Goal: Find specific page/section: Find specific page/section

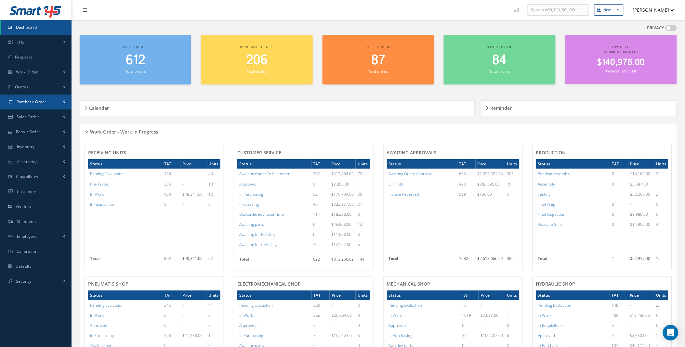
click at [63, 102] on span at bounding box center [64, 102] width 2 height 6
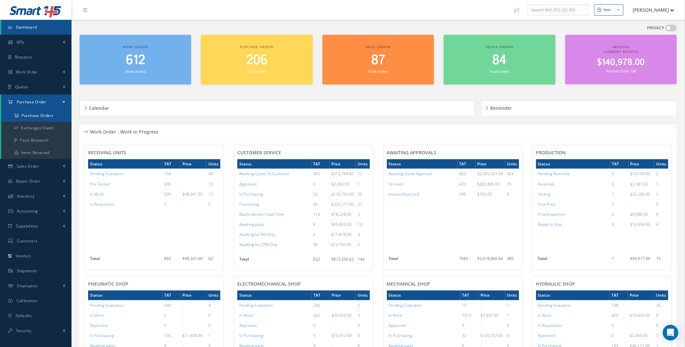
click at [48, 114] on a=1&status_id=2&status_id=3&status_id=5&collapsedFilters"] "Purchase Orders" at bounding box center [36, 115] width 70 height 12
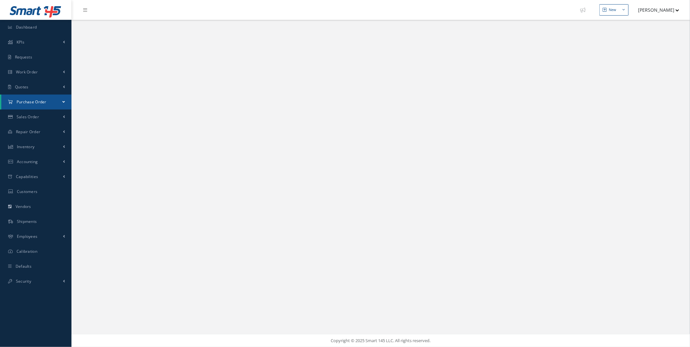
select select "25"
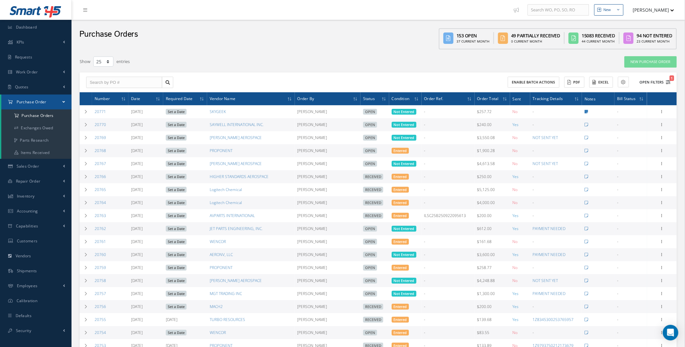
click at [658, 83] on button "Open Filters 1" at bounding box center [652, 82] width 37 height 11
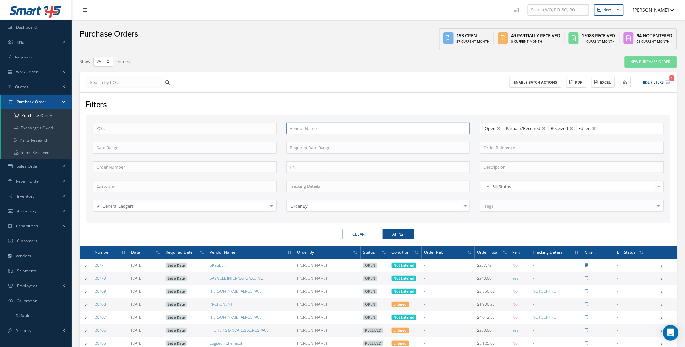
click at [298, 127] on input "text" at bounding box center [378, 129] width 184 height 12
type input "parker"
click at [382, 229] on button "Apply" at bounding box center [398, 234] width 32 height 10
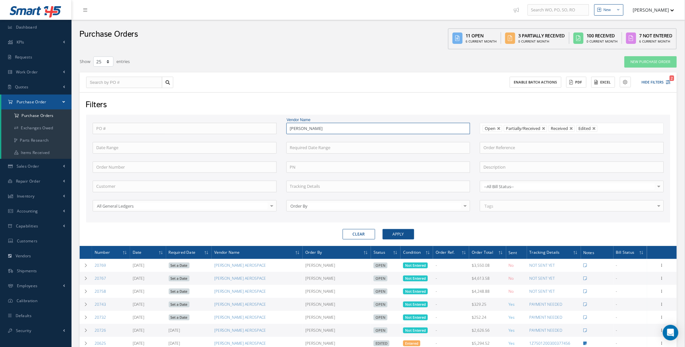
scroll to position [241, 0]
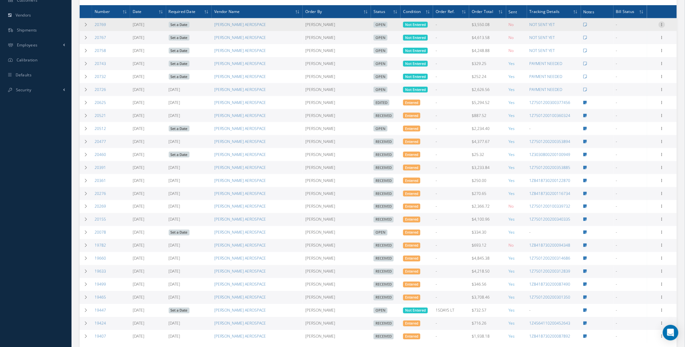
click at [661, 24] on icon at bounding box center [661, 23] width 6 height 5
click at [577, 87] on link "Print Purchase Order" at bounding box center [583, 88] width 49 height 18
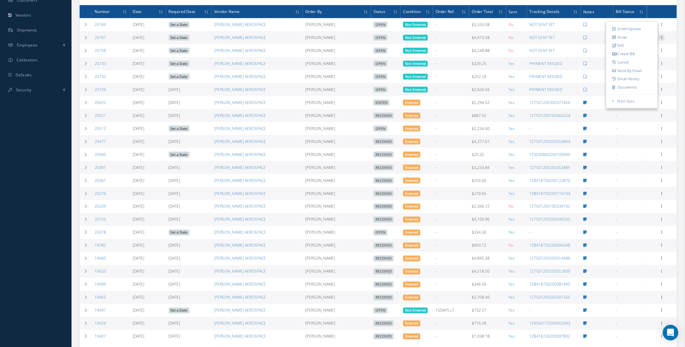
click at [663, 36] on icon at bounding box center [661, 36] width 6 height 5
click at [588, 104] on link "Print Purchase Order" at bounding box center [583, 101] width 49 height 18
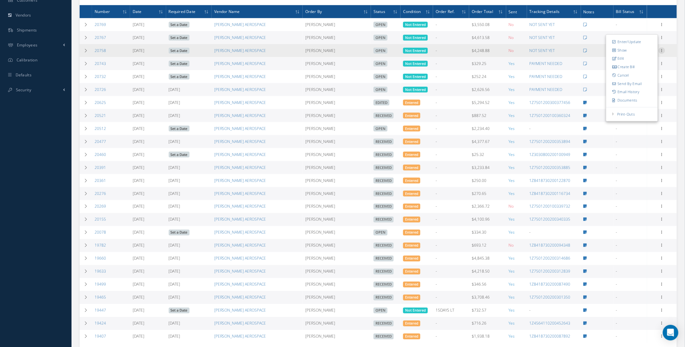
click at [661, 51] on icon at bounding box center [661, 49] width 6 height 5
click at [583, 116] on link "Print Purchase Order" at bounding box center [583, 114] width 49 height 18
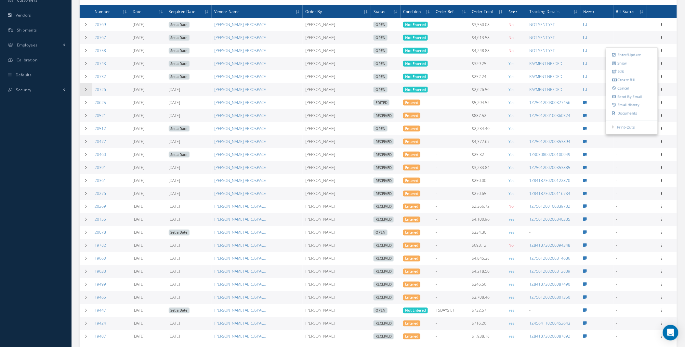
click at [84, 91] on icon at bounding box center [85, 90] width 5 height 4
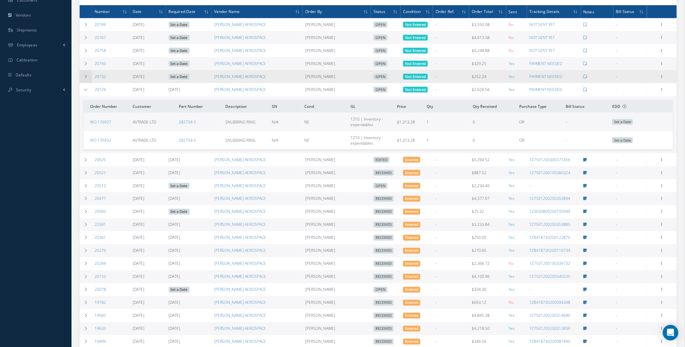
click at [83, 78] on icon at bounding box center [85, 77] width 5 height 4
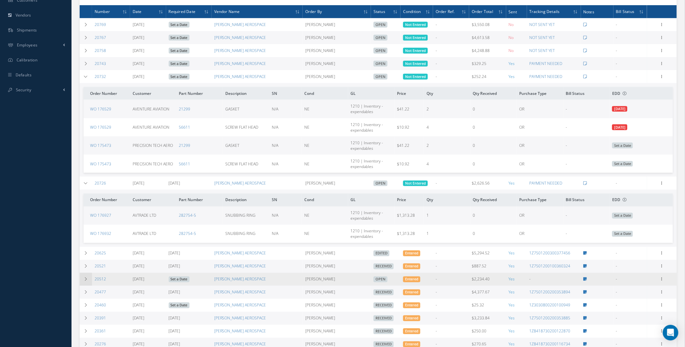
click at [82, 280] on td at bounding box center [86, 279] width 12 height 13
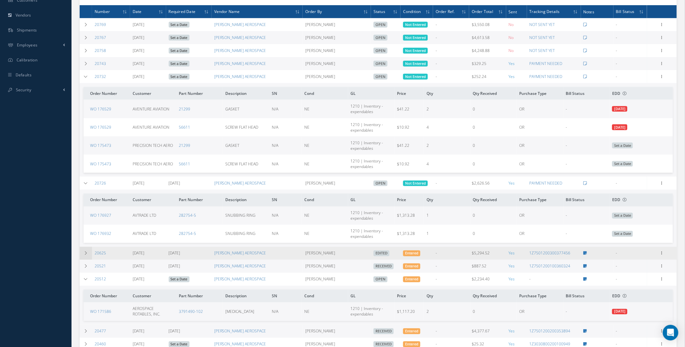
click at [84, 255] on icon at bounding box center [85, 253] width 5 height 4
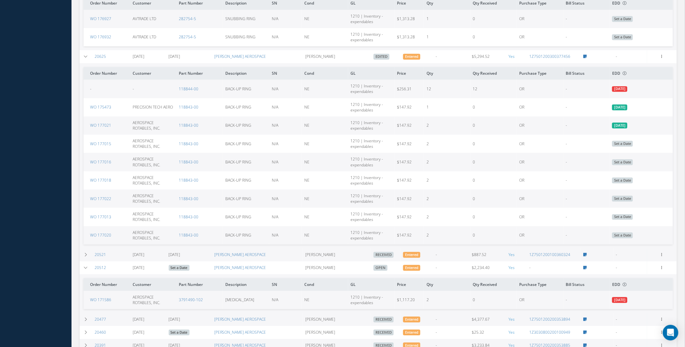
scroll to position [447, 0]
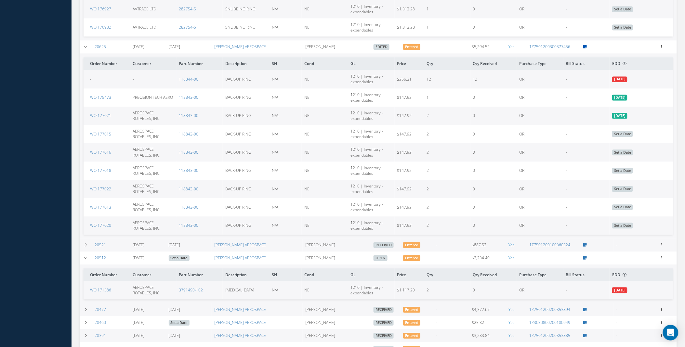
click at [585, 49] on icon at bounding box center [585, 47] width 4 height 4
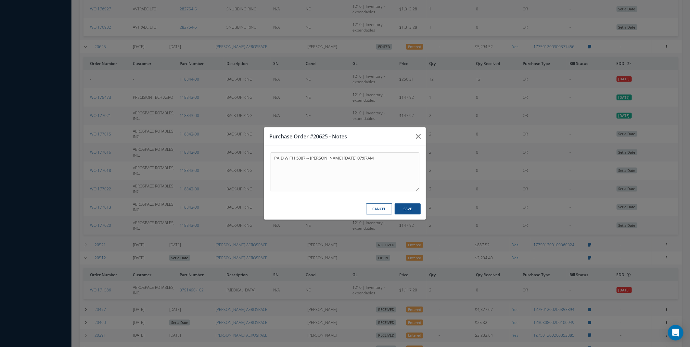
click at [379, 212] on button "Cancel" at bounding box center [379, 208] width 26 height 11
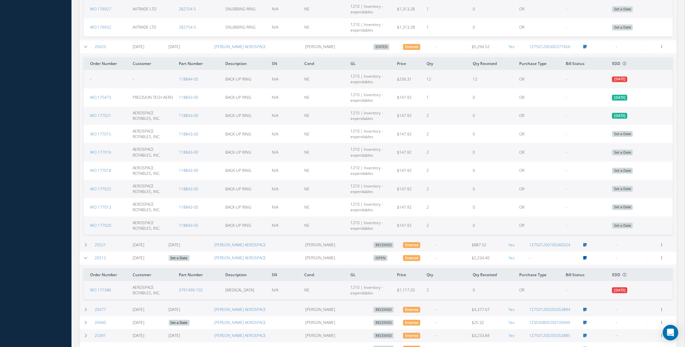
click at [586, 260] on icon at bounding box center [585, 258] width 4 height 4
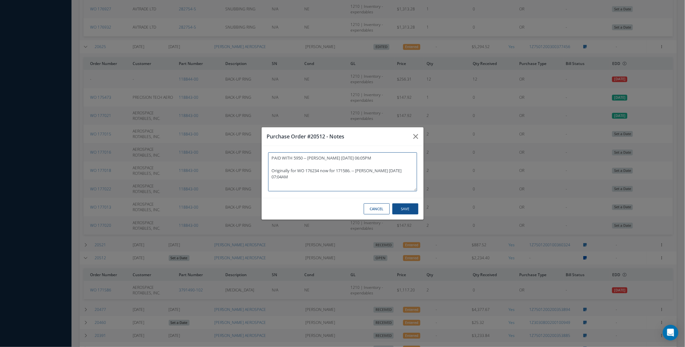
type textarea "PAID WITH 5950 -- YANERI TOYENS 07/16/2025 06:05PM Originally for WO 176234 now…"
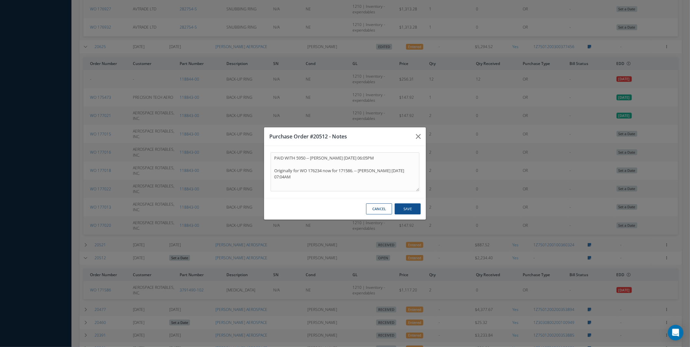
click at [383, 210] on button "Cancel" at bounding box center [379, 208] width 26 height 11
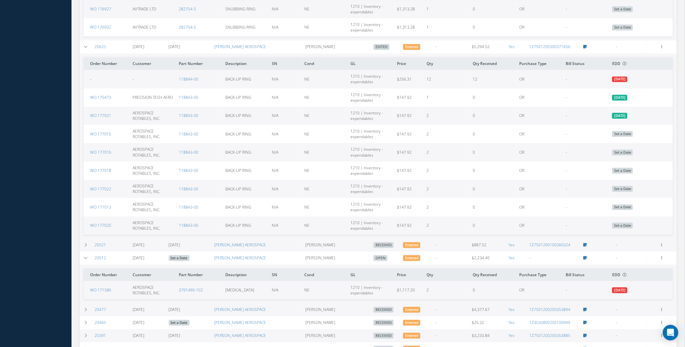
scroll to position [0, 0]
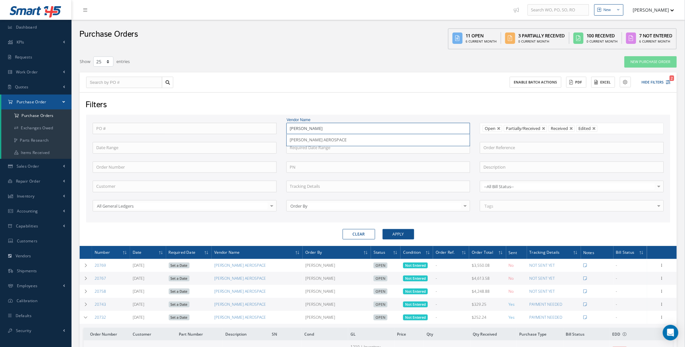
drag, startPoint x: 309, startPoint y: 129, endPoint x: 249, endPoint y: 134, distance: 60.3
click at [259, 131] on div "PO # Vendor Name parker PARKER AEROSPACE Open Partially/Received Received Cance…" at bounding box center [378, 171] width 581 height 97
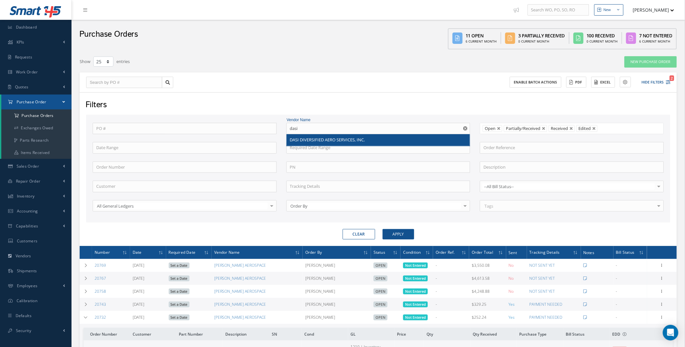
click at [329, 141] on span "DASI DIVERSIFIED AERO SERVICES, INC." at bounding box center [327, 140] width 75 height 6
type input "DASI DIVERSIFIED AERO SERVICES, INC."
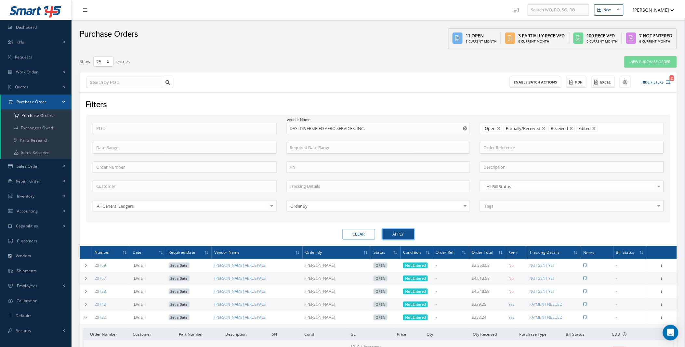
click at [400, 235] on button "Apply" at bounding box center [398, 234] width 32 height 10
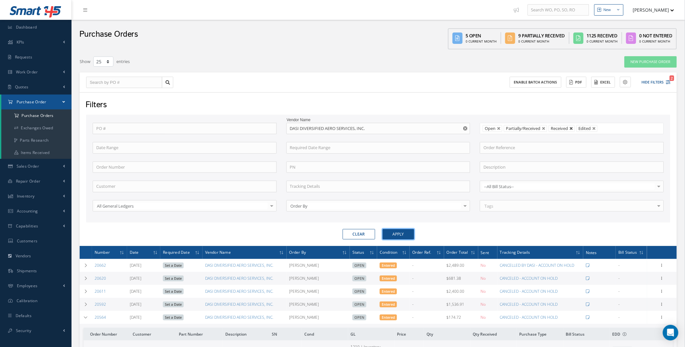
click at [572, 128] on link at bounding box center [571, 129] width 4 height 4
click at [405, 232] on button "Apply" at bounding box center [398, 234] width 32 height 10
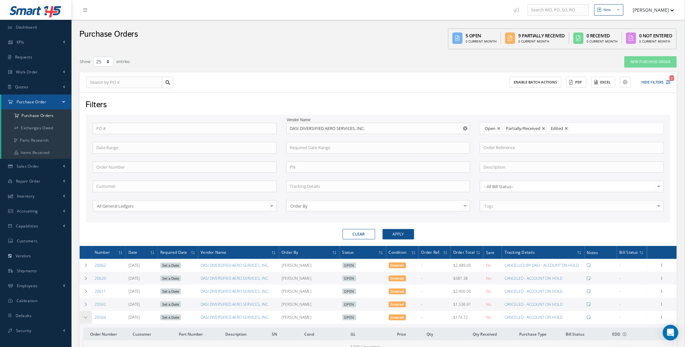
click at [83, 319] on icon at bounding box center [85, 317] width 5 height 4
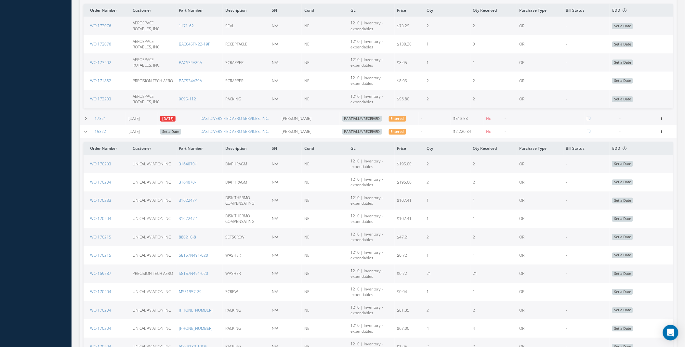
scroll to position [368, 0]
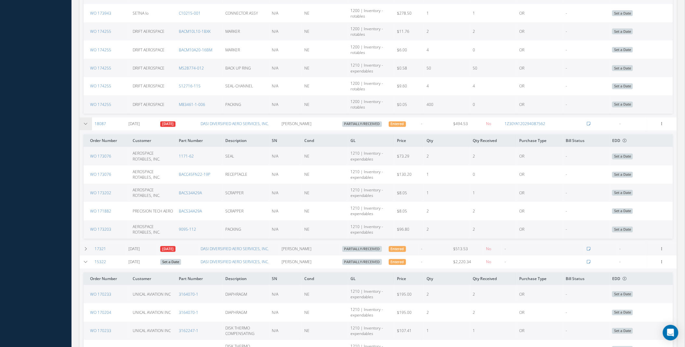
click at [83, 126] on icon at bounding box center [85, 124] width 5 height 4
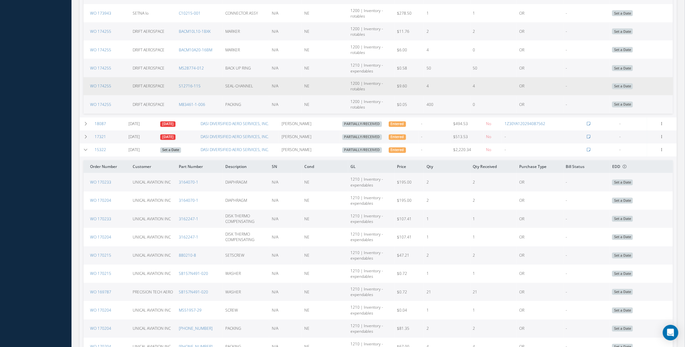
click at [86, 152] on icon at bounding box center [85, 150] width 5 height 4
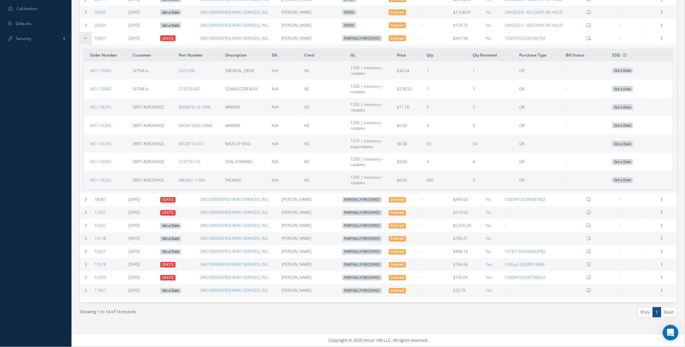
click at [83, 36] on icon at bounding box center [85, 38] width 5 height 4
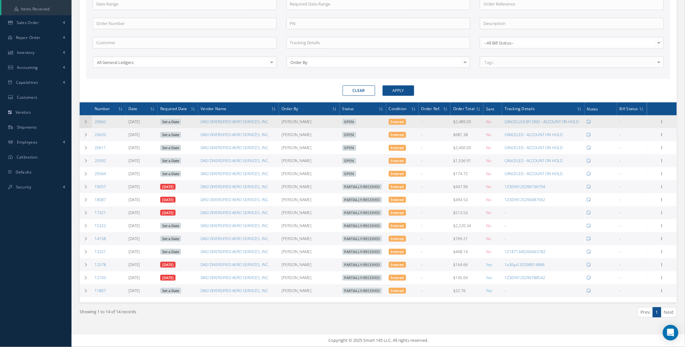
click at [85, 120] on icon at bounding box center [85, 122] width 5 height 4
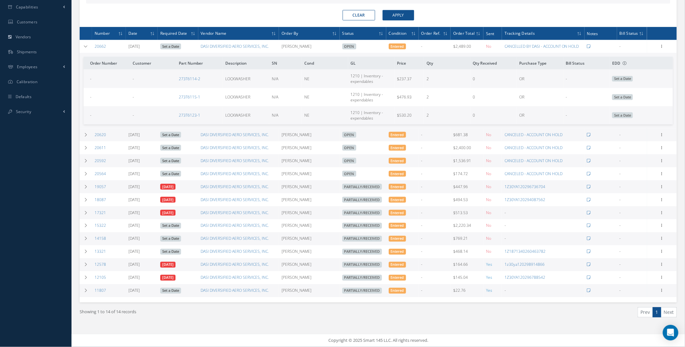
scroll to position [0, 0]
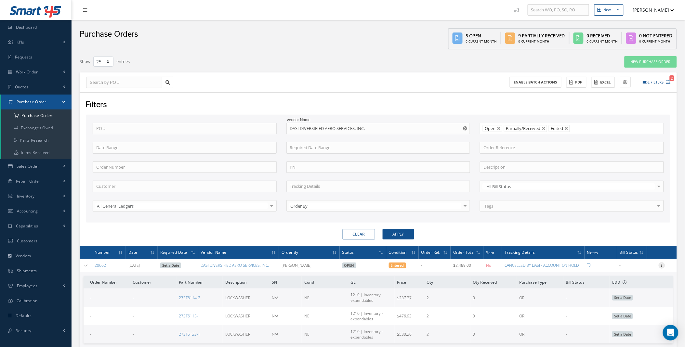
click at [662, 265] on icon at bounding box center [661, 264] width 6 height 5
click at [583, 328] on link "Print Purchase Order" at bounding box center [583, 329] width 49 height 18
click at [88, 265] on icon at bounding box center [85, 265] width 5 height 4
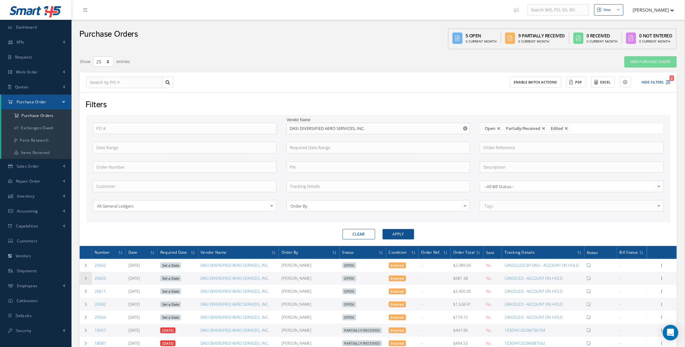
click at [88, 280] on td at bounding box center [86, 278] width 12 height 13
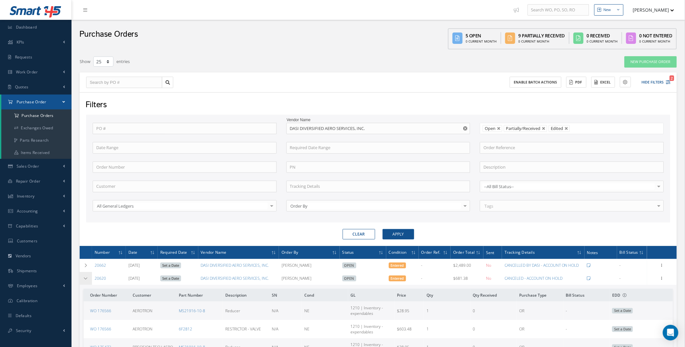
scroll to position [241, 0]
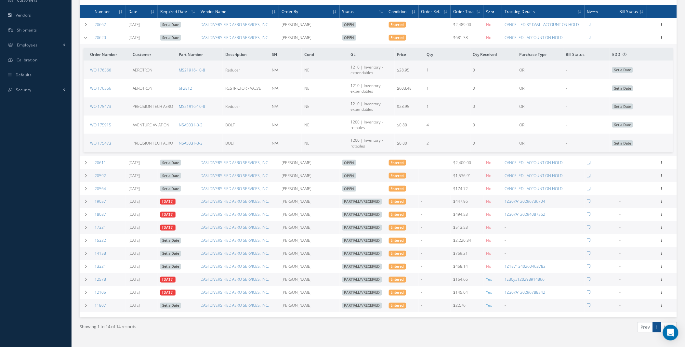
click at [87, 38] on icon at bounding box center [85, 38] width 5 height 4
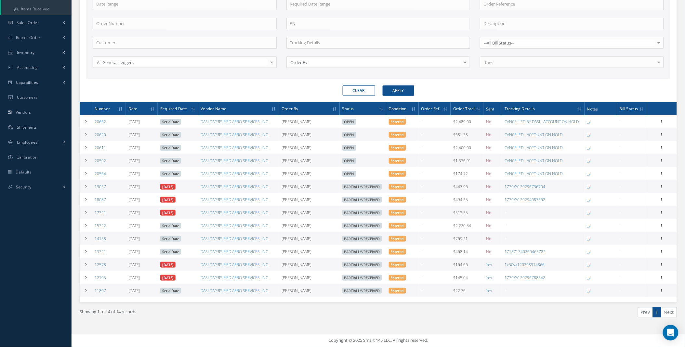
scroll to position [150, 0]
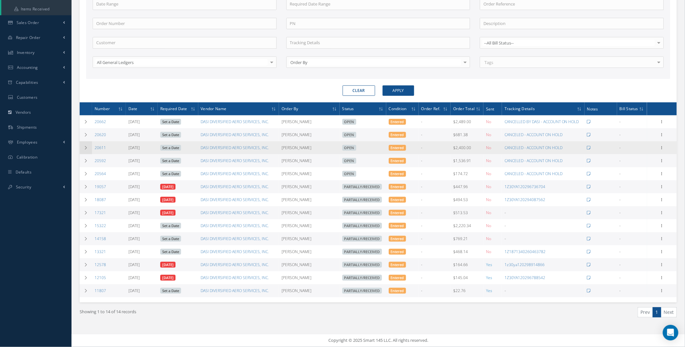
click at [87, 146] on icon at bounding box center [85, 148] width 5 height 4
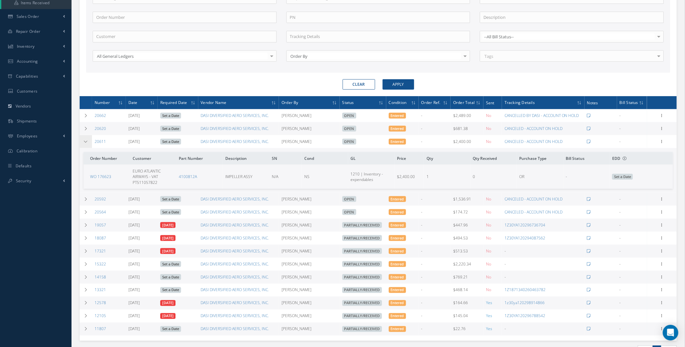
scroll to position [194, 0]
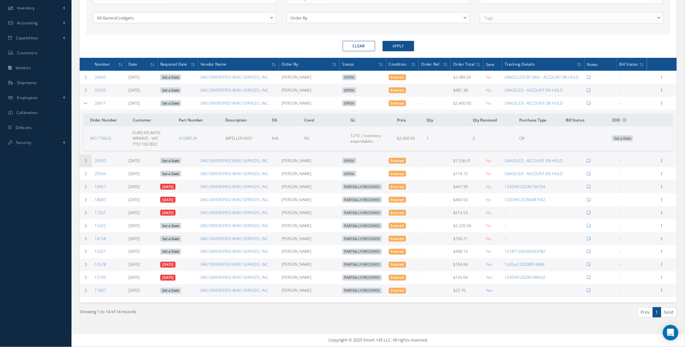
click at [85, 159] on icon at bounding box center [85, 161] width 5 height 4
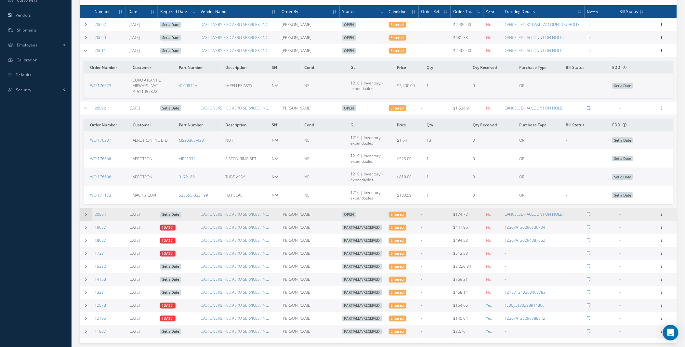
click at [87, 217] on icon at bounding box center [85, 215] width 5 height 4
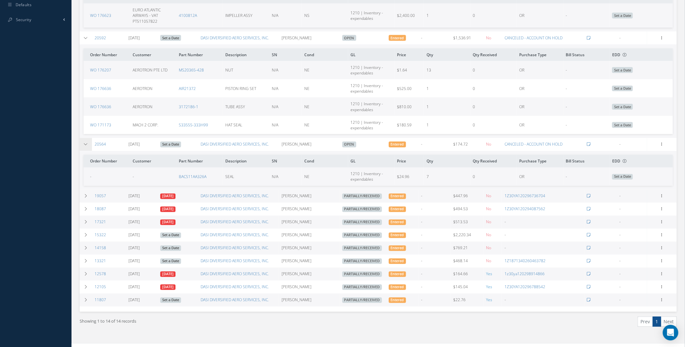
scroll to position [327, 0]
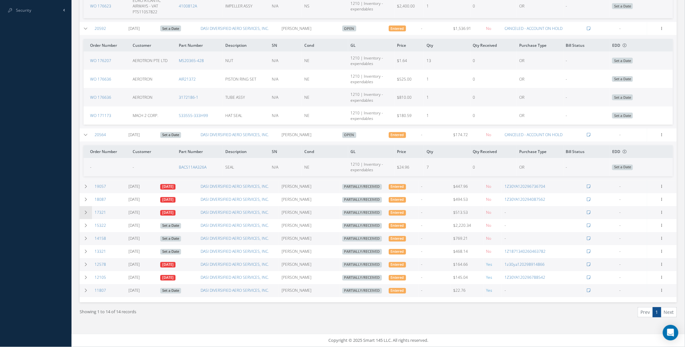
click at [86, 211] on icon at bounding box center [85, 213] width 5 height 4
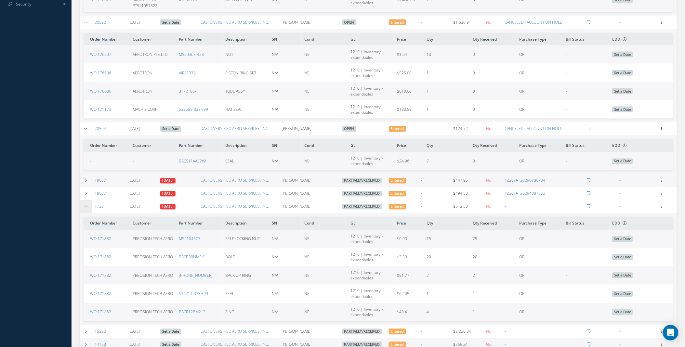
click at [86, 209] on icon at bounding box center [85, 207] width 5 height 4
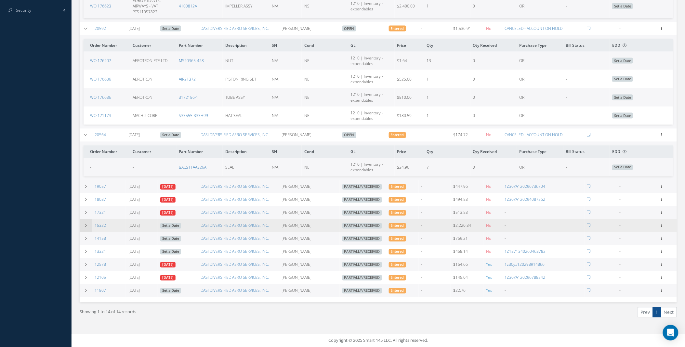
click at [86, 220] on td at bounding box center [86, 225] width 12 height 13
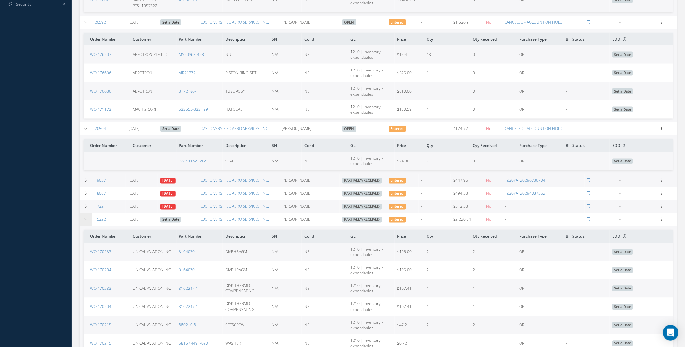
click at [86, 220] on td at bounding box center [86, 219] width 12 height 13
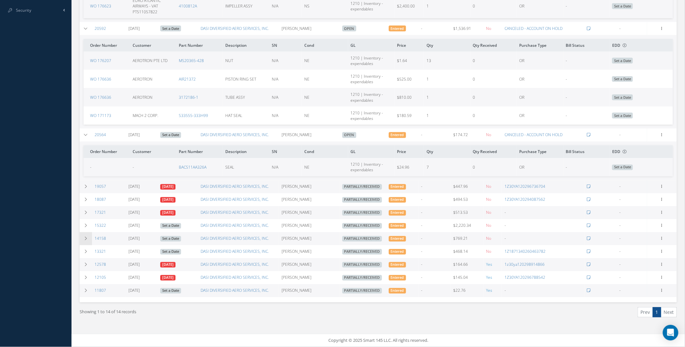
click at [85, 234] on td at bounding box center [86, 238] width 12 height 13
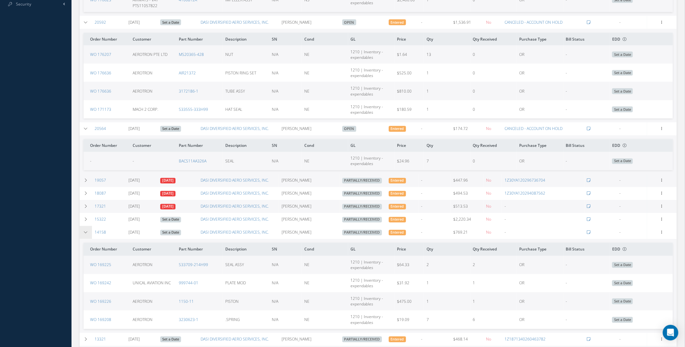
click at [86, 235] on icon at bounding box center [85, 233] width 5 height 4
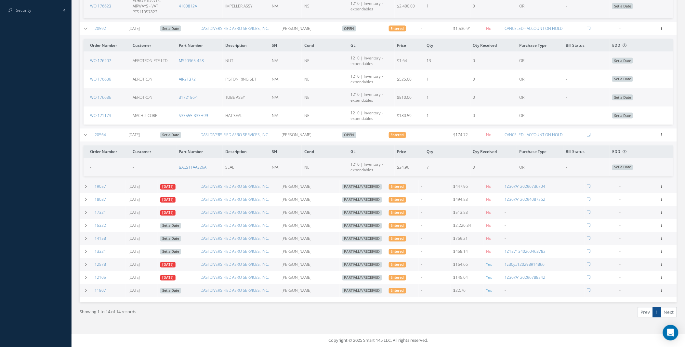
click at [79, 20] on div "Show 10 25 50 100 entries New Purchase Order Enable batch actions ACTIONS Recei…" at bounding box center [378, 35] width 607 height 598
click at [82, 22] on td at bounding box center [86, 28] width 12 height 13
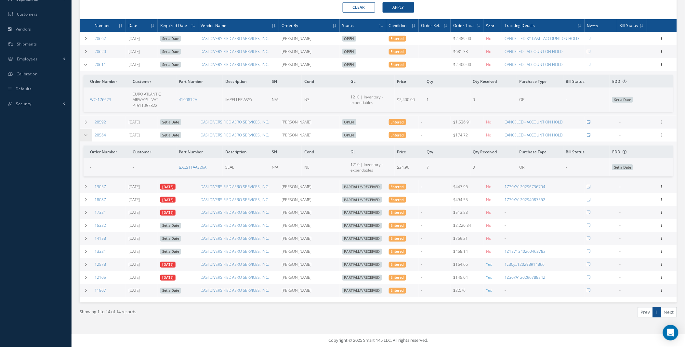
click at [86, 133] on icon at bounding box center [85, 135] width 5 height 4
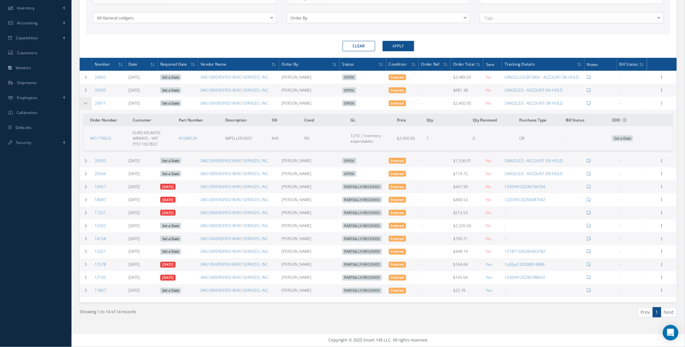
scroll to position [194, 0]
click at [85, 101] on icon at bounding box center [85, 103] width 5 height 4
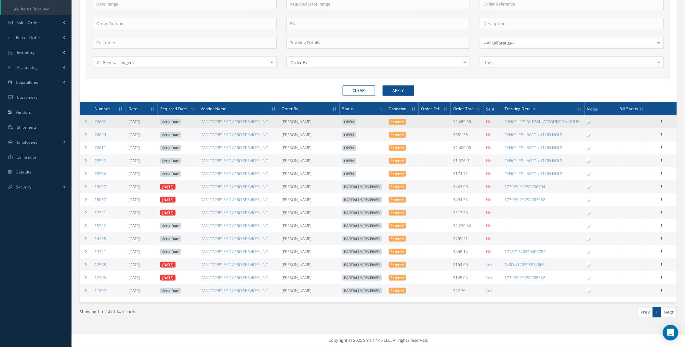
scroll to position [0, 0]
